Goal: Check status: Check status

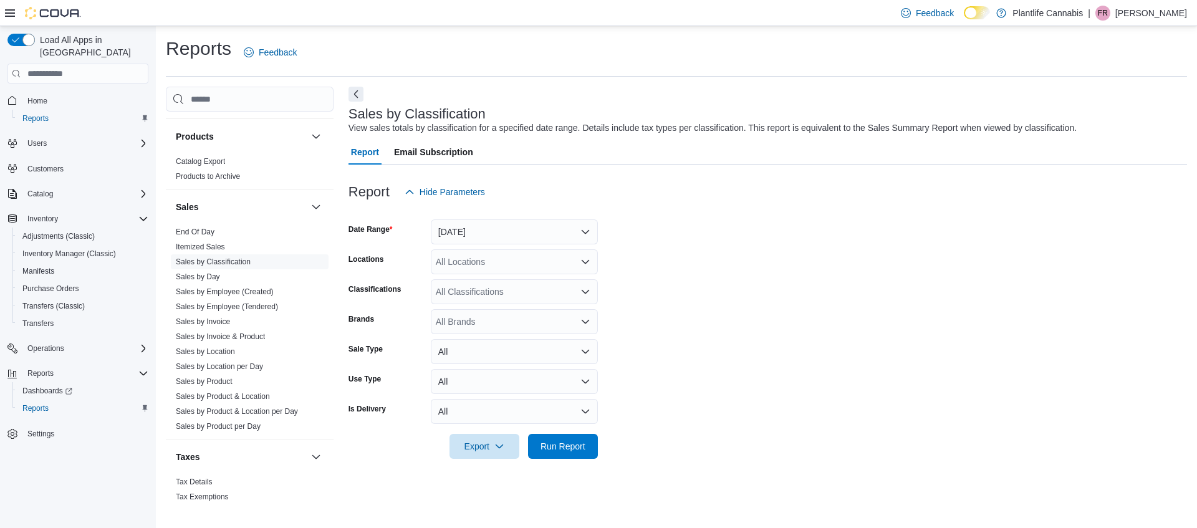
scroll to position [664, 0]
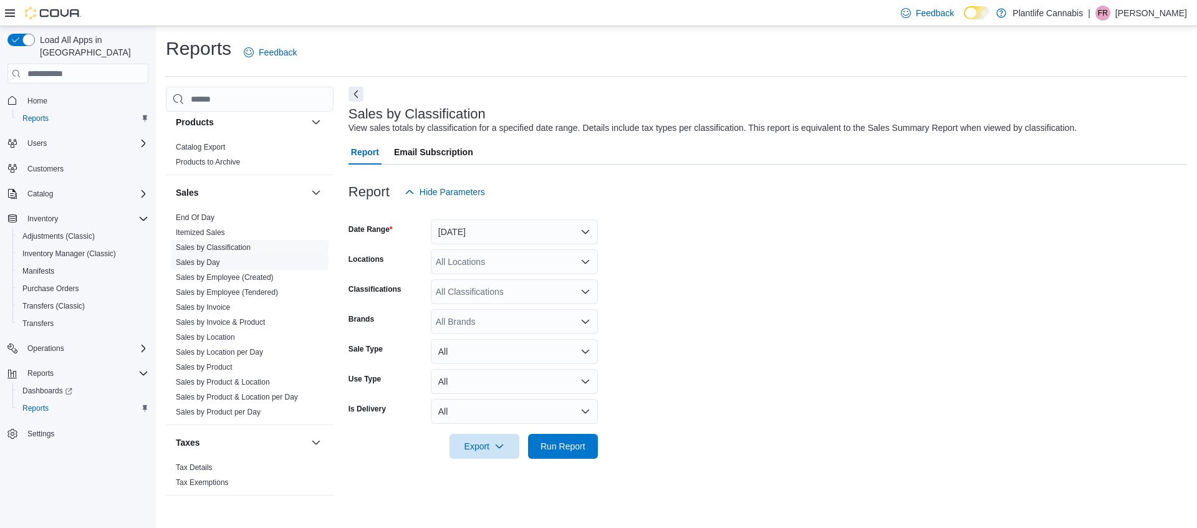
click at [194, 265] on link "Sales by Day" at bounding box center [198, 262] width 44 height 9
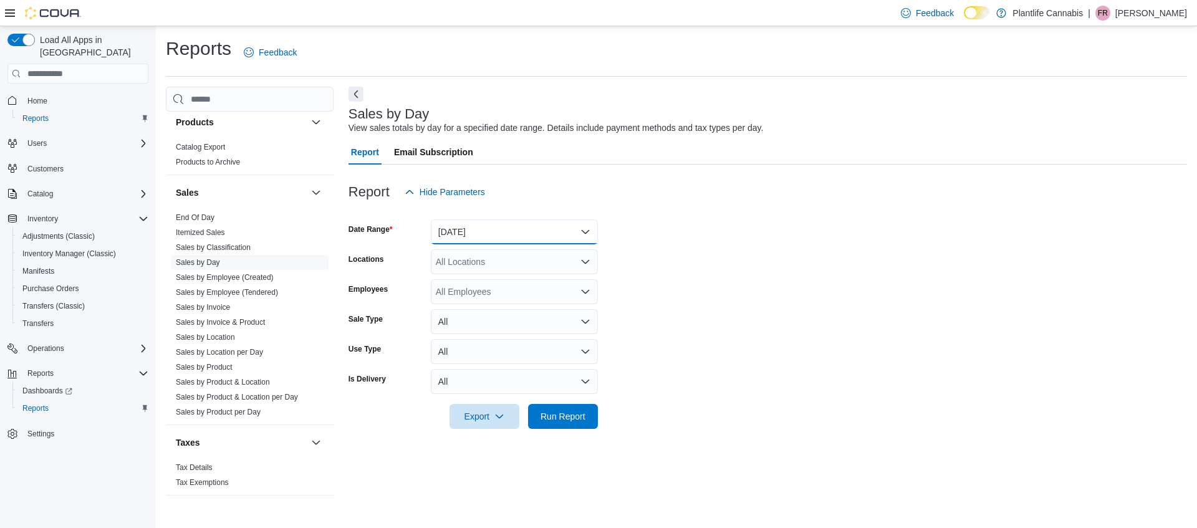
click at [493, 233] on button "Yesterday" at bounding box center [514, 231] width 167 height 25
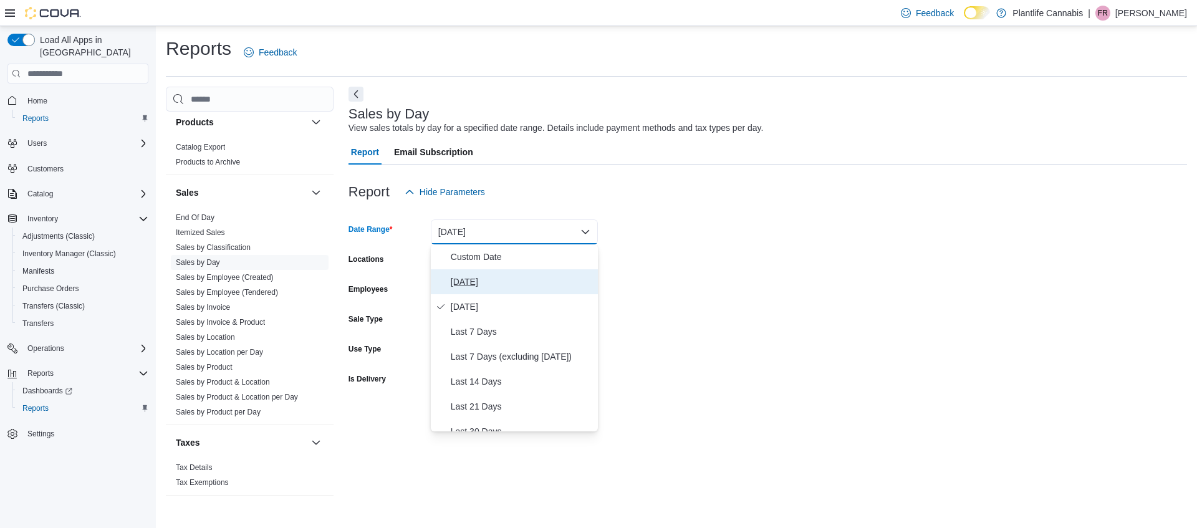
drag, startPoint x: 447, startPoint y: 279, endPoint x: 471, endPoint y: 275, distance: 24.6
click at [447, 279] on button "Today" at bounding box center [514, 281] width 167 height 25
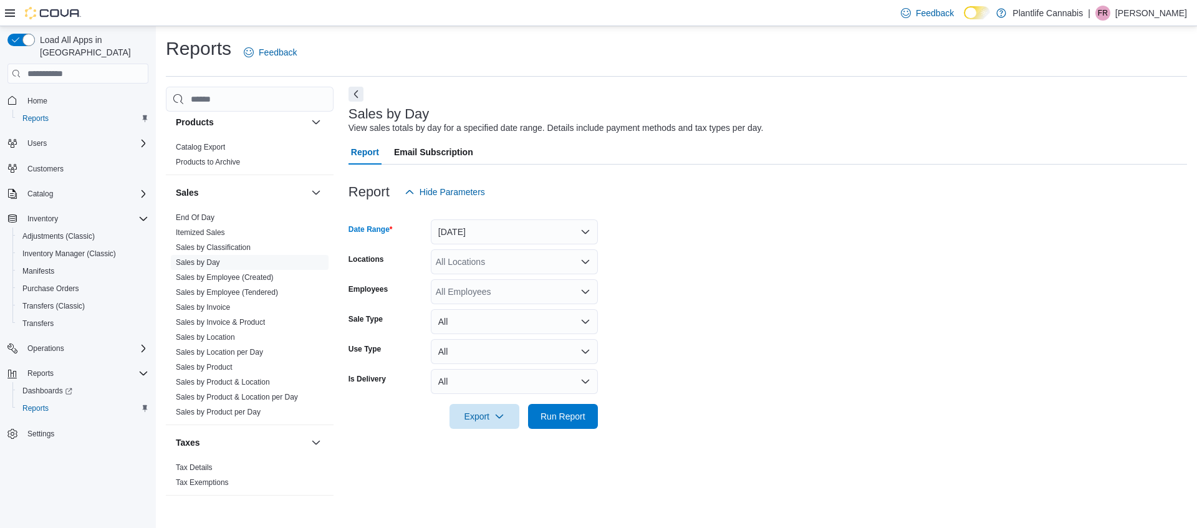
click at [448, 262] on div "All Locations" at bounding box center [514, 261] width 167 height 25
type input "***"
click at [555, 275] on button "Calgary - Shawnessy" at bounding box center [514, 283] width 167 height 18
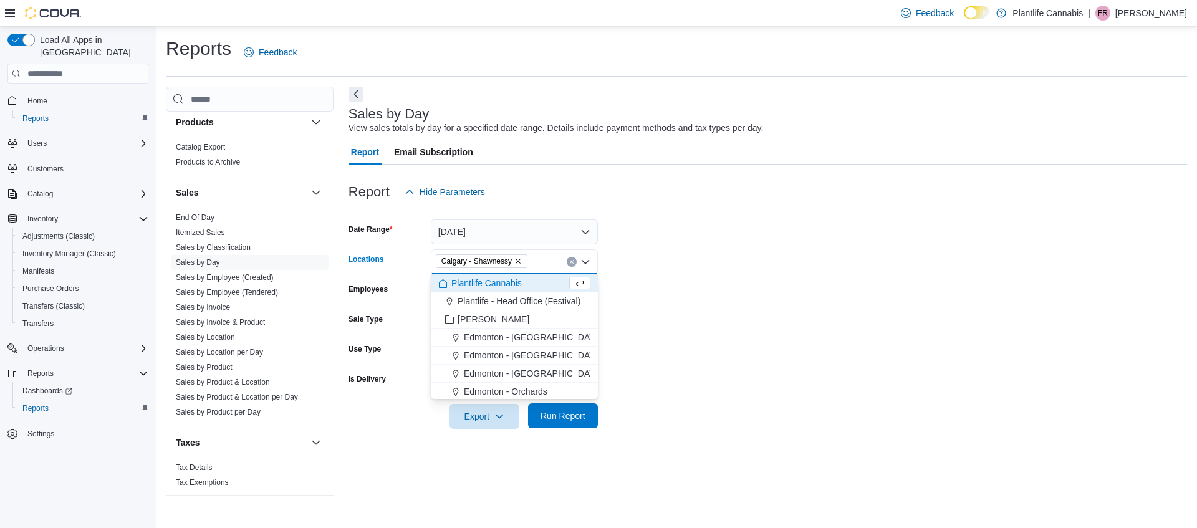
drag, startPoint x: 573, startPoint y: 418, endPoint x: 583, endPoint y: 416, distance: 10.1
click at [573, 417] on span "Run Report" at bounding box center [562, 415] width 45 height 12
